Goal: Transaction & Acquisition: Purchase product/service

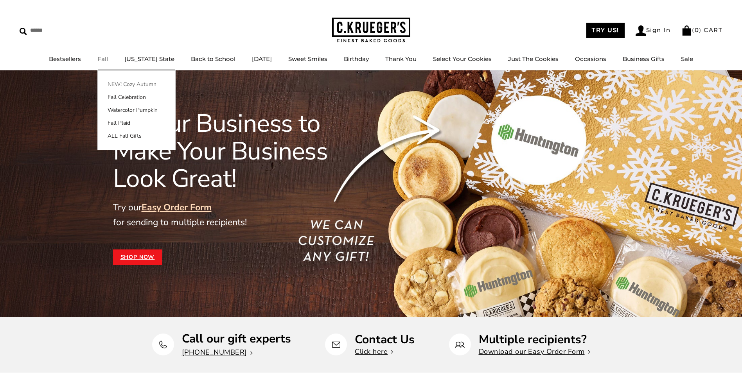
click at [128, 86] on link "NEW! Cozy Autumn" at bounding box center [136, 84] width 77 height 8
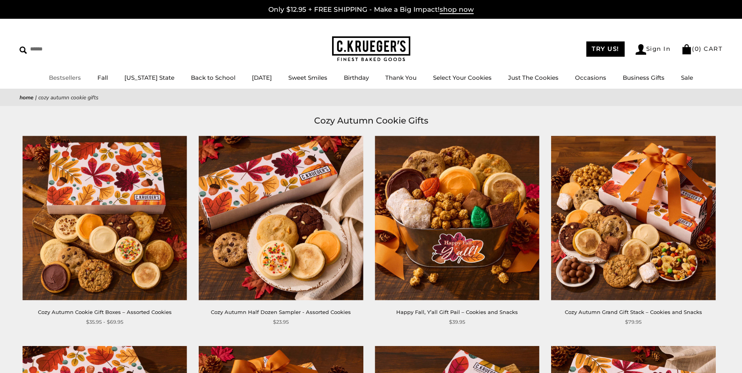
click at [77, 79] on link "Bestsellers" at bounding box center [65, 77] width 32 height 7
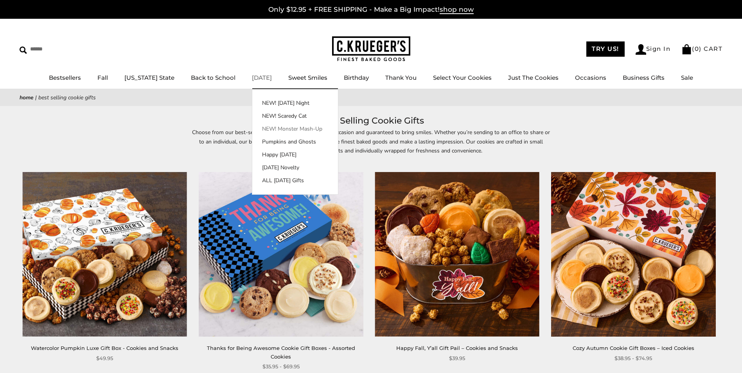
click at [277, 128] on link "NEW! Monster Mash-Up" at bounding box center [295, 129] width 86 height 8
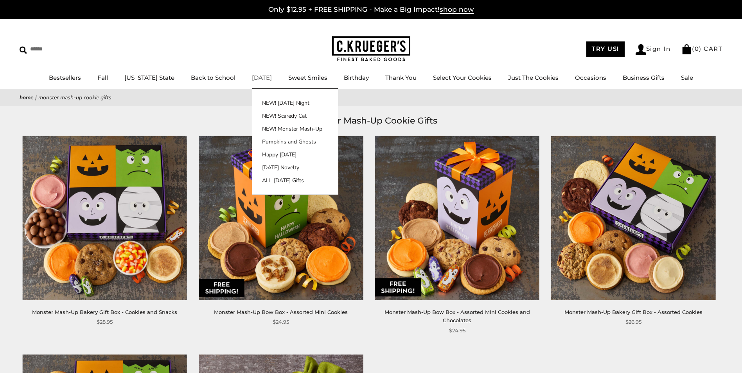
click at [252, 77] on link "[DATE]" at bounding box center [262, 77] width 20 height 7
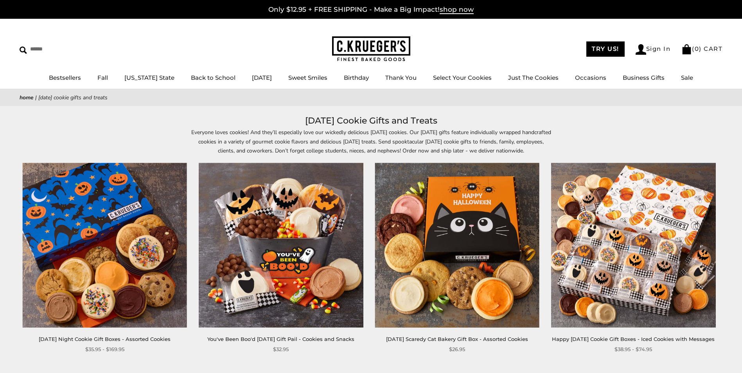
click at [252, 77] on link "[DATE]" at bounding box center [262, 77] width 20 height 7
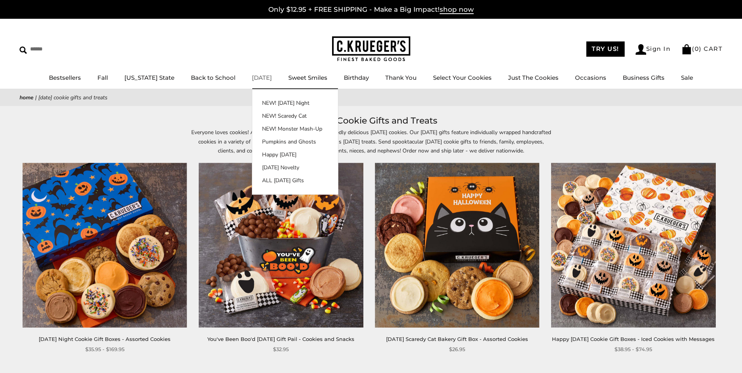
click at [254, 78] on link "[DATE]" at bounding box center [262, 77] width 20 height 7
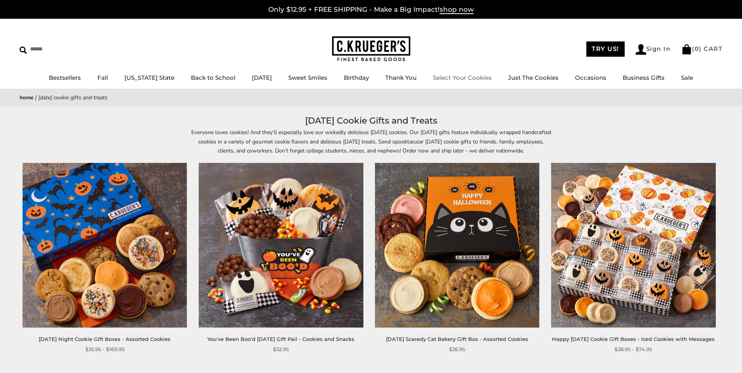
click at [475, 78] on link "Select Your Cookies" at bounding box center [462, 77] width 59 height 7
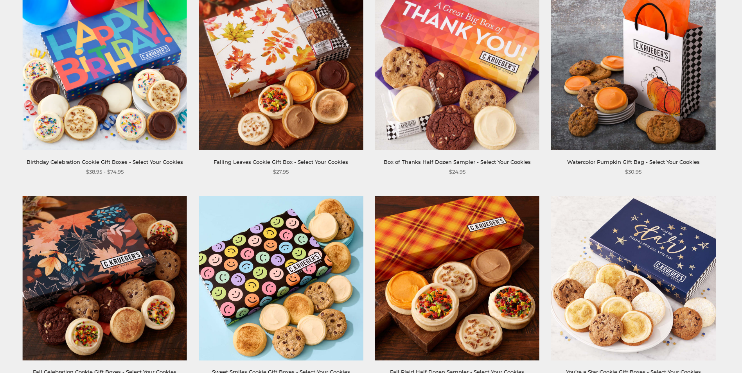
scroll to position [274, 0]
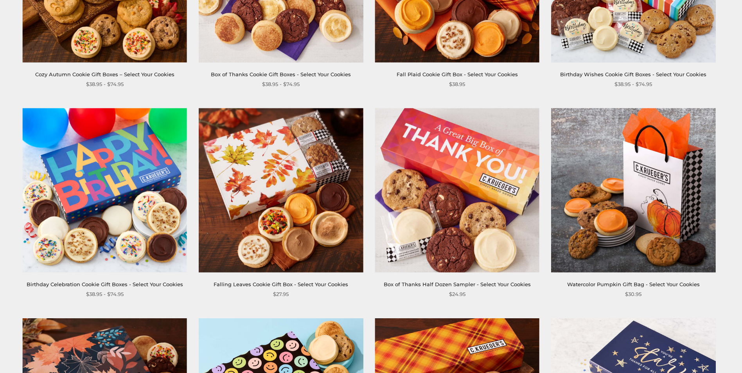
click at [112, 190] on img at bounding box center [104, 190] width 165 height 165
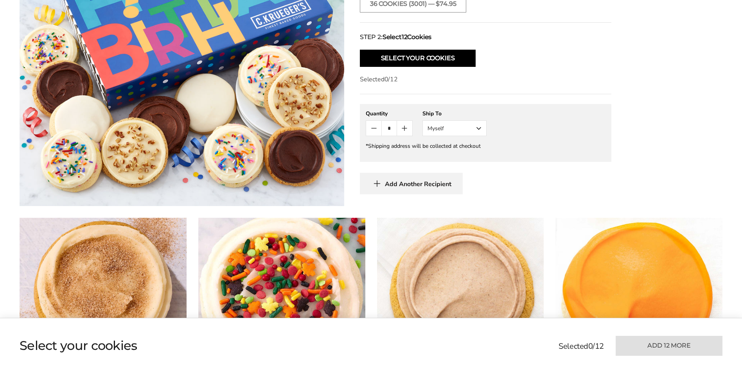
scroll to position [117, 0]
